Goal: Find contact information: Find contact information

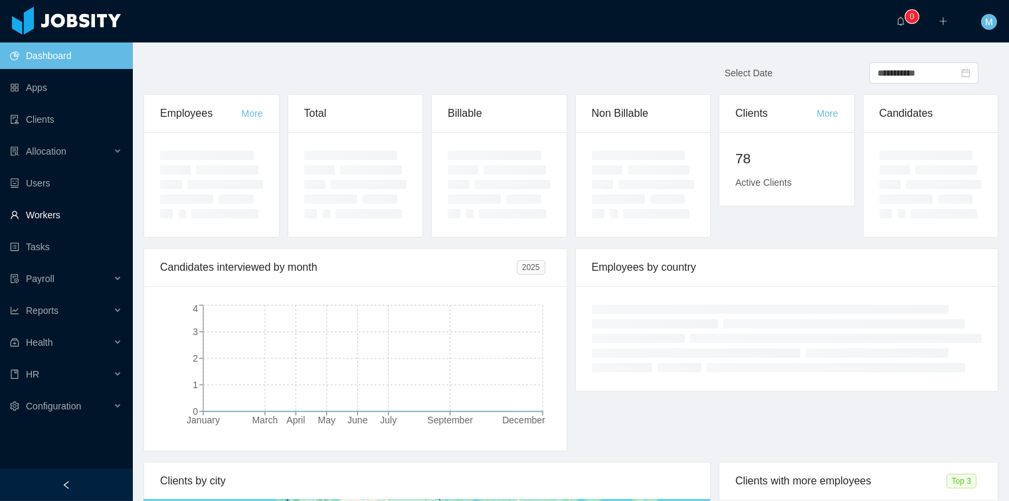
click at [54, 222] on link "Workers" at bounding box center [66, 215] width 112 height 27
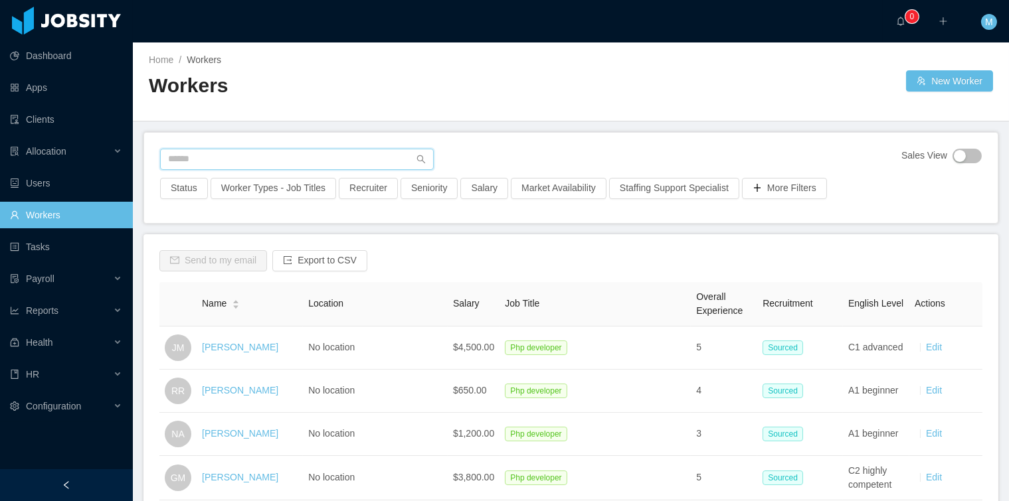
click at [226, 155] on input "text" at bounding box center [297, 159] width 274 height 21
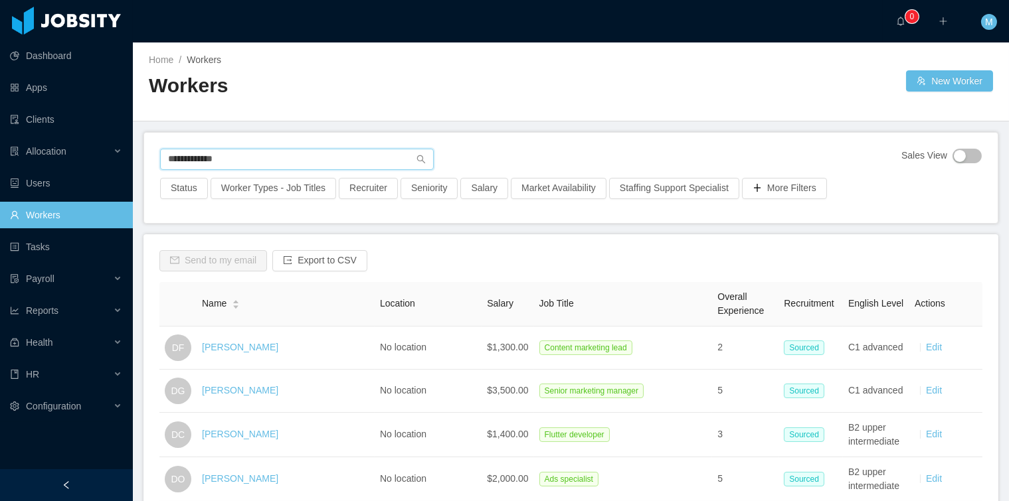
type input "**********"
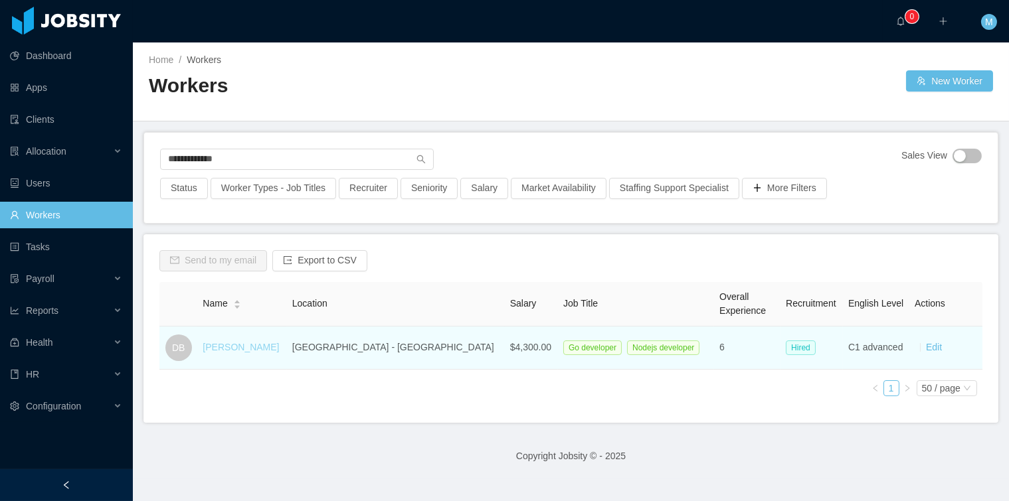
click at [244, 347] on link "[PERSON_NAME]" at bounding box center [241, 347] width 76 height 11
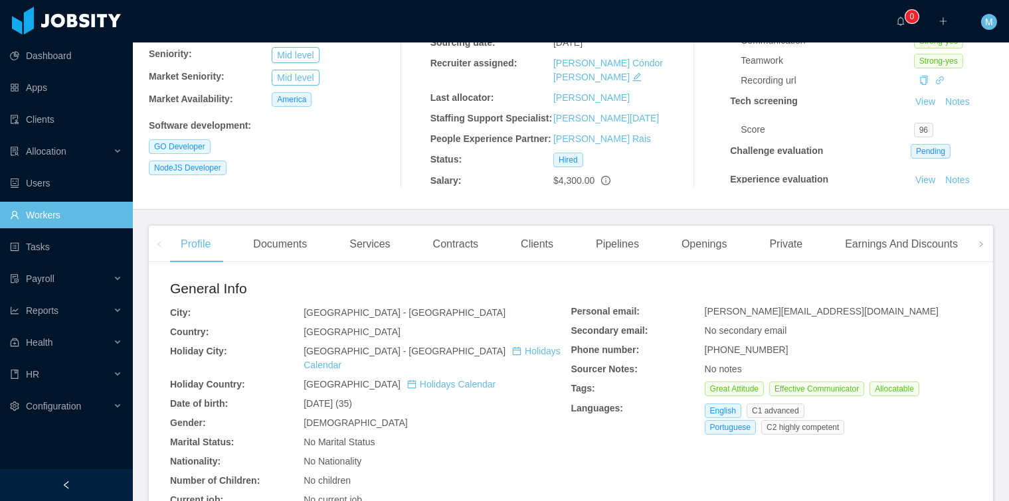
scroll to position [402, 0]
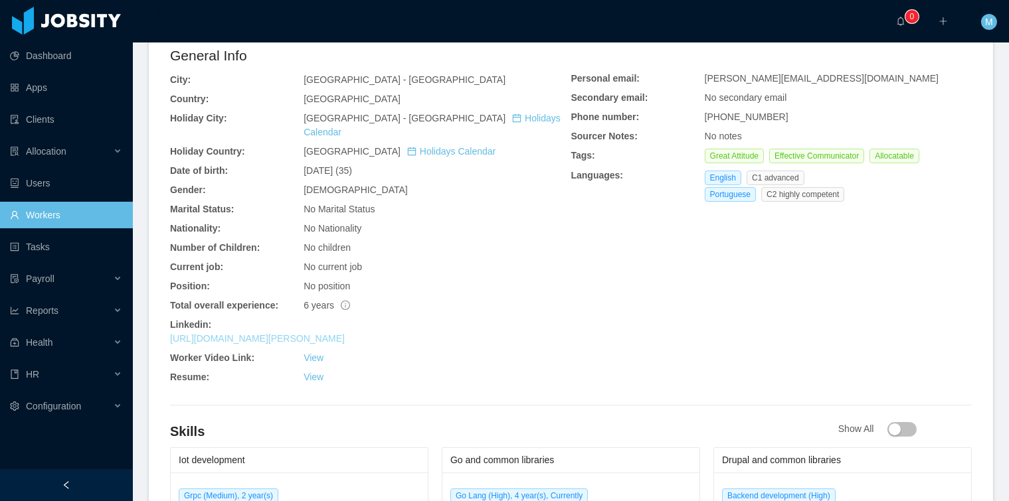
click at [257, 336] on link "[URL][DOMAIN_NAME][PERSON_NAME]" at bounding box center [257, 338] width 175 height 11
